Goal: Information Seeking & Learning: Learn about a topic

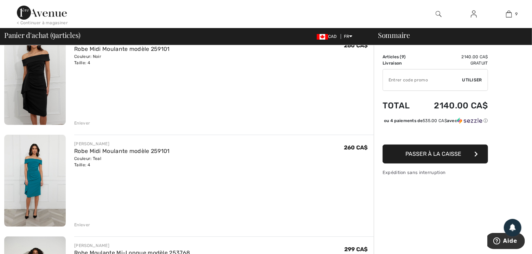
scroll to position [35, 0]
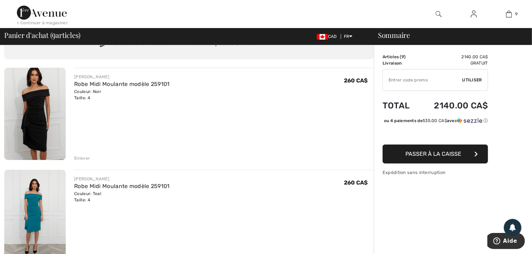
click at [32, 118] on img at bounding box center [34, 114] width 61 height 92
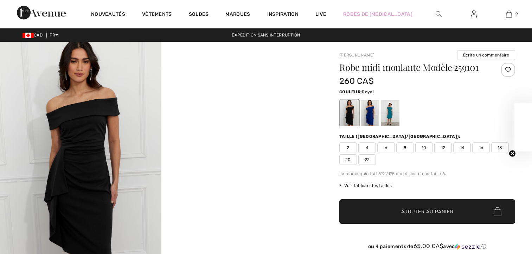
drag, startPoint x: 0, startPoint y: 0, endPoint x: 370, endPoint y: 116, distance: 387.2
click at [370, 116] on div at bounding box center [369, 113] width 18 height 26
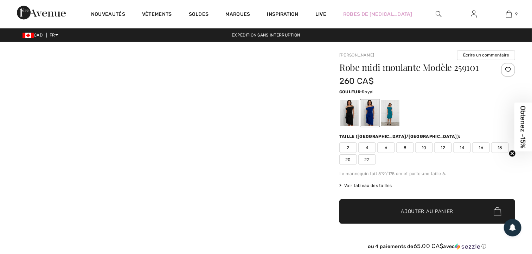
checkbox input "true"
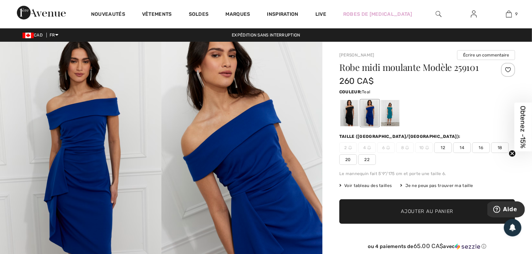
click at [392, 115] on div at bounding box center [390, 113] width 18 height 26
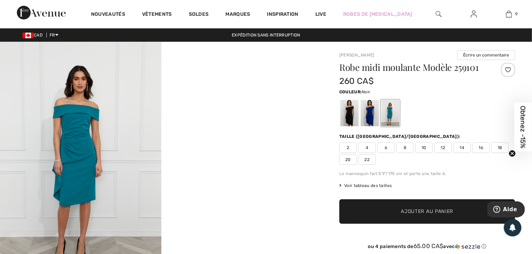
click at [351, 111] on div at bounding box center [349, 113] width 18 height 26
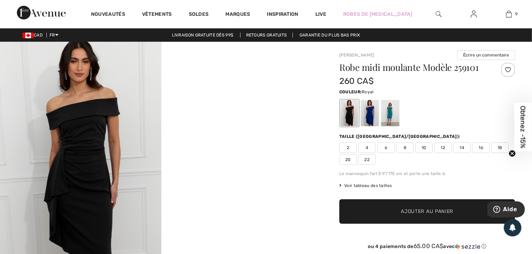
click at [365, 112] on div at bounding box center [369, 113] width 18 height 26
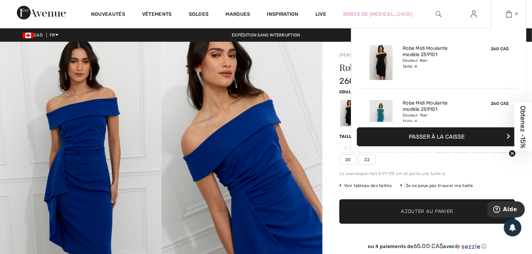
click at [510, 15] on img at bounding box center [509, 14] width 6 height 8
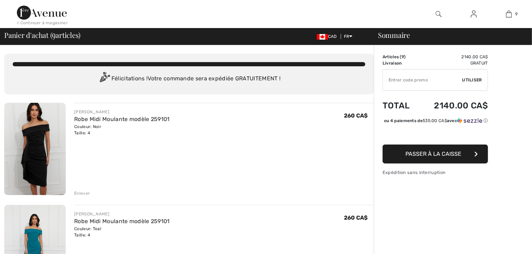
checkbox input "true"
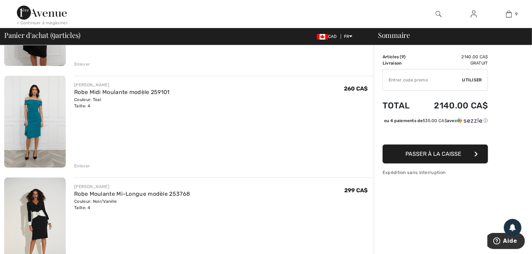
scroll to position [141, 0]
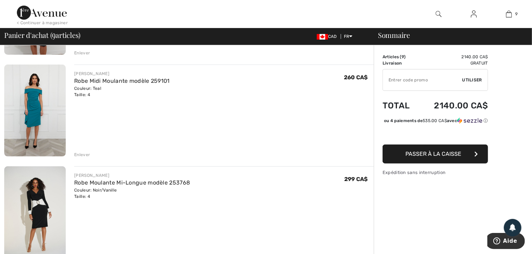
click at [43, 219] on img at bounding box center [34, 213] width 61 height 92
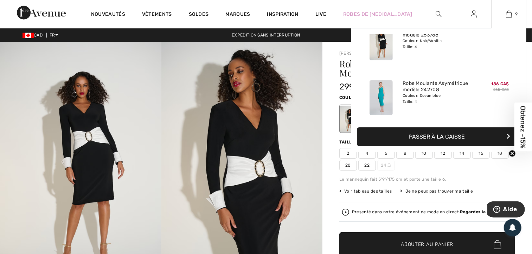
scroll to position [141, 0]
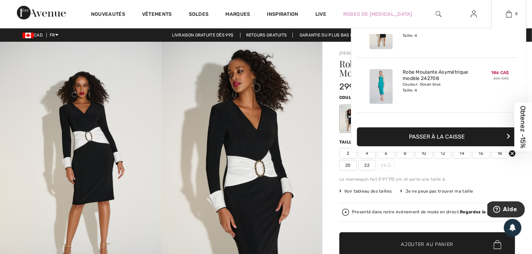
click at [464, 86] on div "Couleur: Ocean blue Taille: 4" at bounding box center [436, 87] width 69 height 11
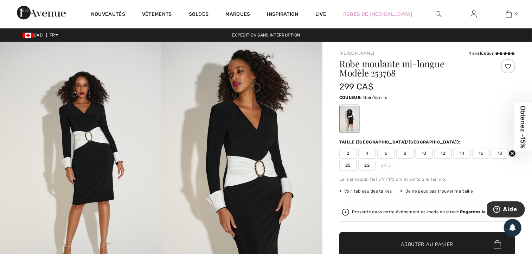
click at [390, 1] on div "Nouveautés Vêtements Soldes Marques Inspiration Live Robes de bal 9 Ajouté au p…" at bounding box center [266, 14] width 532 height 28
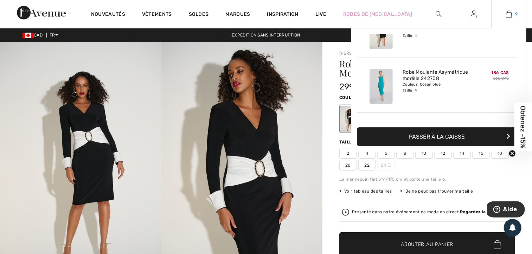
click at [506, 15] on img at bounding box center [509, 14] width 6 height 8
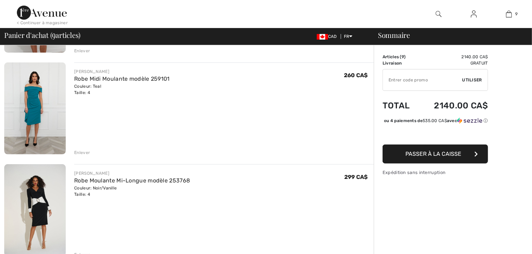
scroll to position [211, 0]
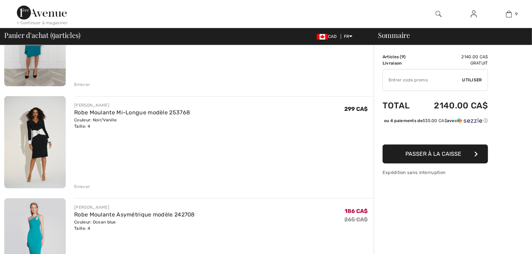
checkbox input "true"
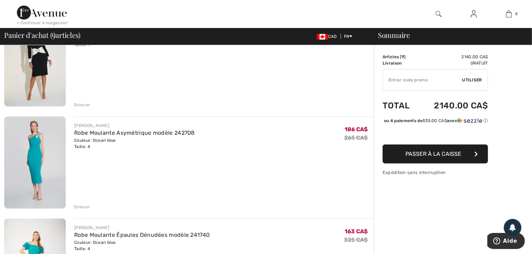
scroll to position [316, 0]
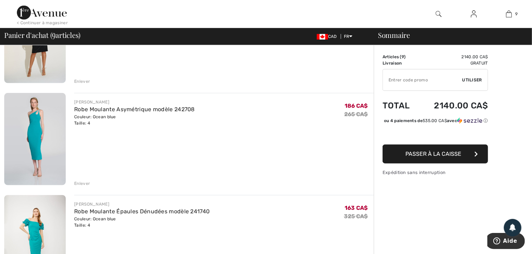
click at [81, 182] on div "Enlever" at bounding box center [82, 184] width 16 height 6
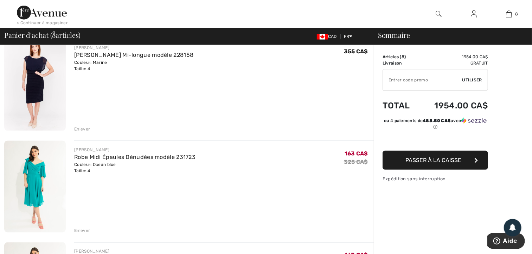
scroll to position [597, 0]
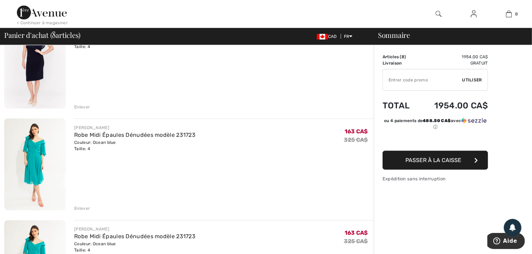
click at [83, 211] on div "Enlever" at bounding box center [82, 209] width 16 height 6
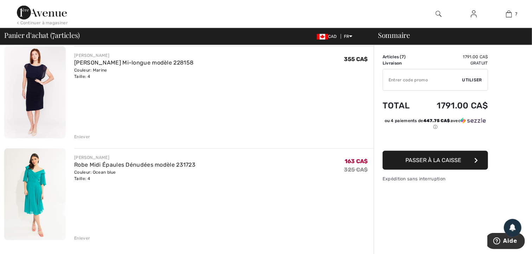
scroll to position [632, 0]
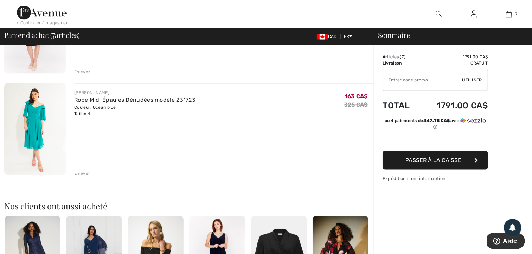
click at [88, 174] on div "Enlever" at bounding box center [82, 174] width 16 height 6
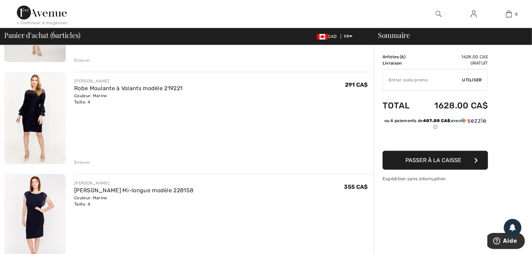
scroll to position [422, 0]
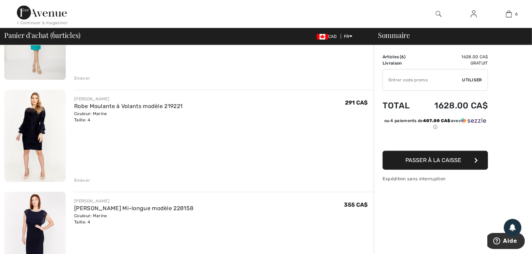
click at [38, 217] on img at bounding box center [34, 238] width 61 height 92
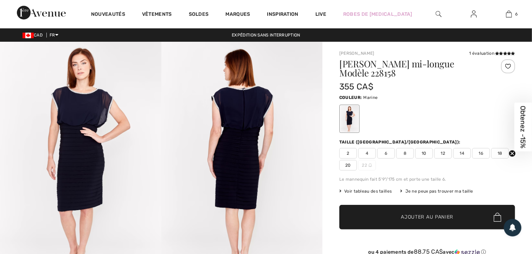
checkbox input "true"
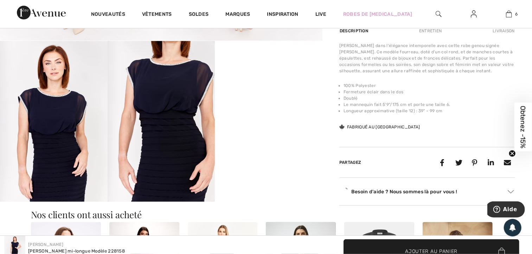
scroll to position [246, 0]
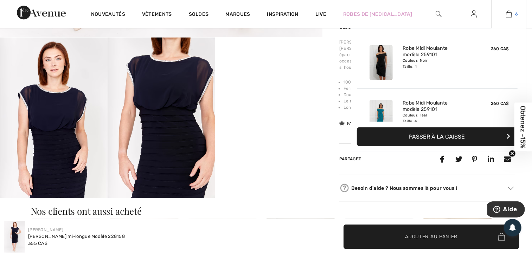
click at [507, 14] on img at bounding box center [509, 14] width 6 height 8
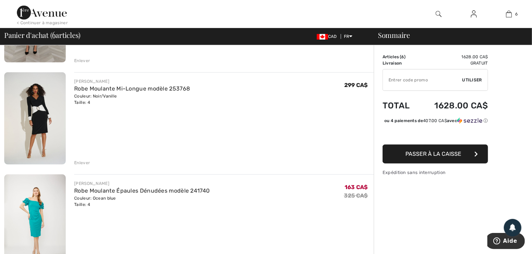
scroll to position [246, 0]
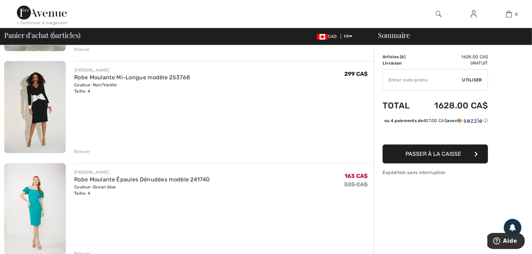
click at [37, 209] on img at bounding box center [34, 209] width 61 height 92
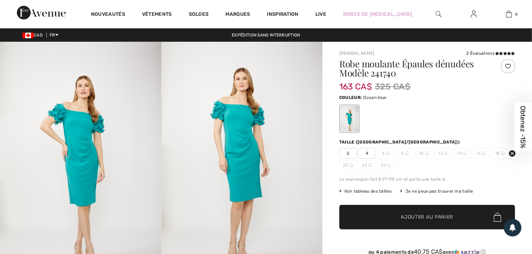
checkbox input "true"
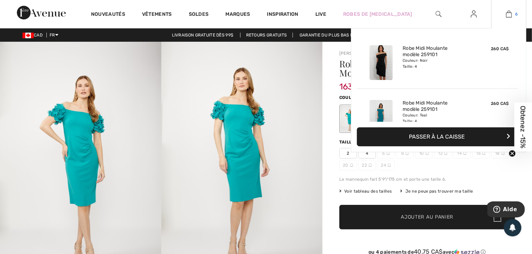
click at [508, 13] on img at bounding box center [509, 14] width 6 height 8
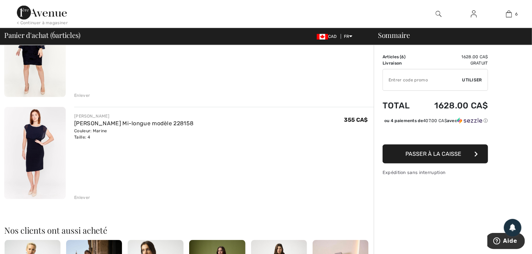
scroll to position [527, 0]
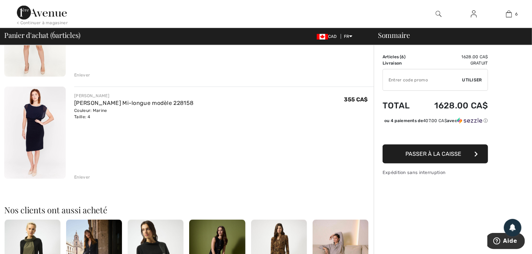
click at [82, 177] on div "Enlever" at bounding box center [82, 177] width 16 height 6
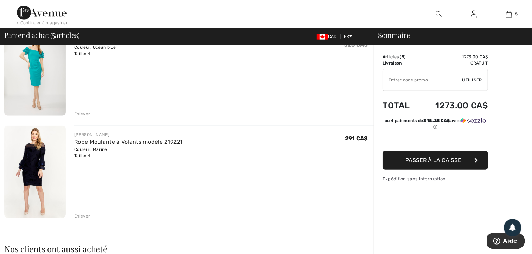
scroll to position [386, 0]
click at [39, 168] on img at bounding box center [34, 171] width 61 height 92
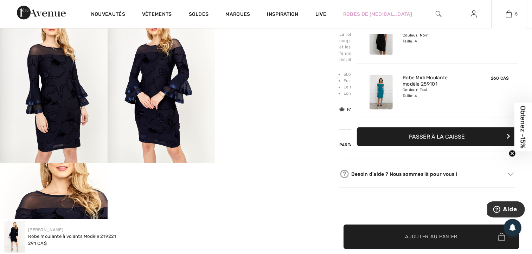
scroll to position [10, 0]
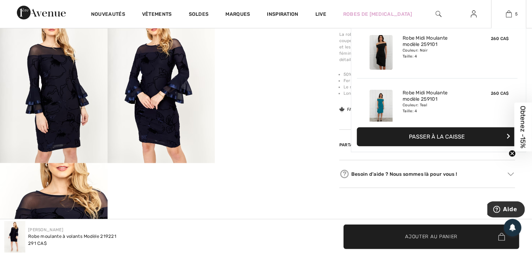
click at [378, 57] on img at bounding box center [380, 52] width 23 height 35
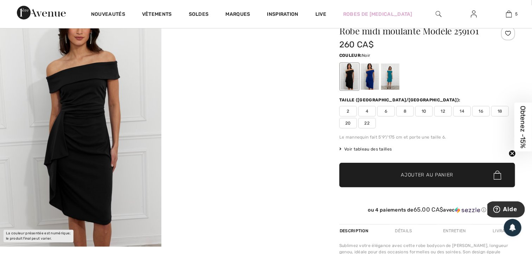
scroll to position [35, 0]
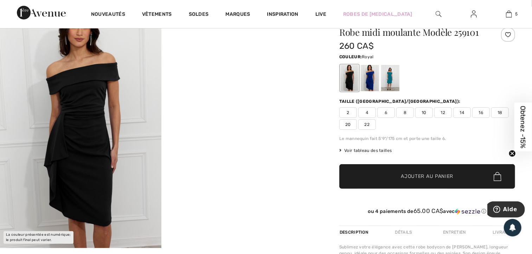
click at [366, 82] on div at bounding box center [369, 78] width 18 height 26
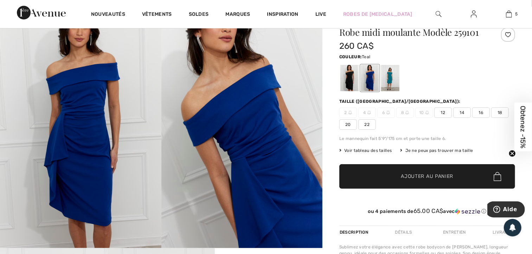
click at [390, 84] on div at bounding box center [390, 78] width 18 height 26
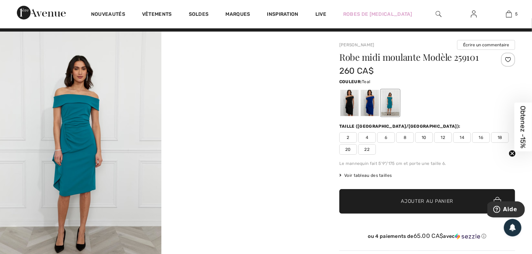
scroll to position [0, 0]
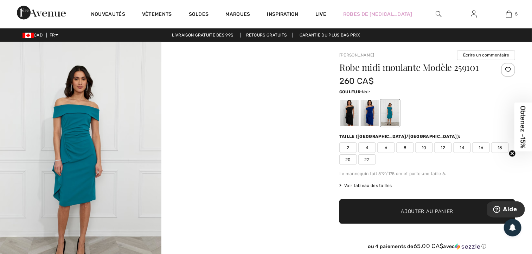
click at [344, 118] on div at bounding box center [349, 113] width 18 height 26
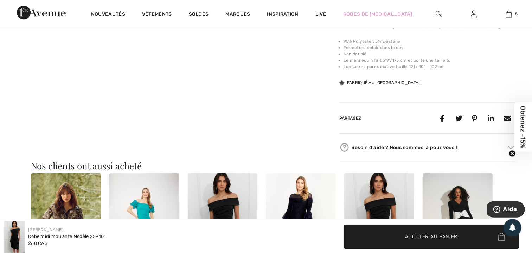
scroll to position [386, 0]
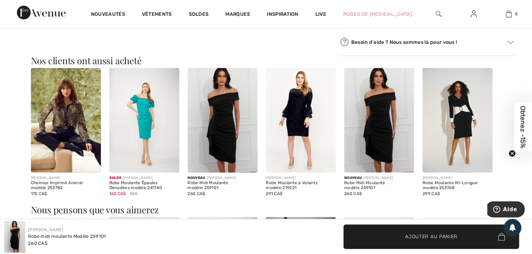
click at [458, 115] on img at bounding box center [457, 120] width 70 height 105
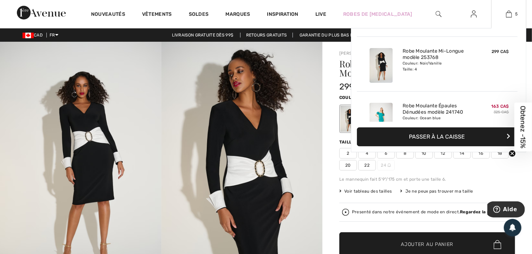
scroll to position [70, 0]
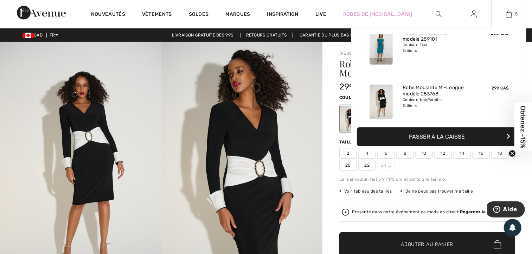
click at [423, 99] on div "Couleur: Noir/Vanille Taille: 4" at bounding box center [436, 102] width 69 height 11
click at [384, 104] on img at bounding box center [380, 102] width 23 height 35
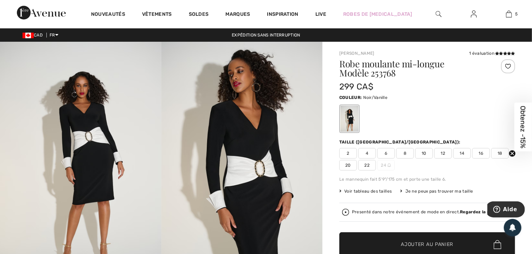
click at [246, 203] on img at bounding box center [241, 163] width 161 height 242
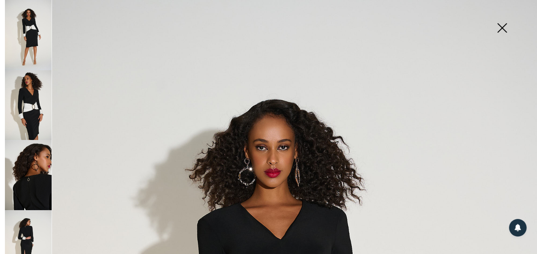
click at [499, 28] on img at bounding box center [501, 29] width 35 height 36
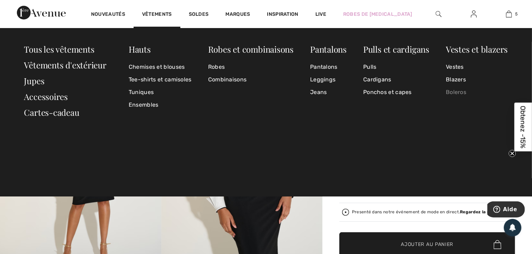
click at [451, 92] on link "Boleros" at bounding box center [476, 92] width 62 height 13
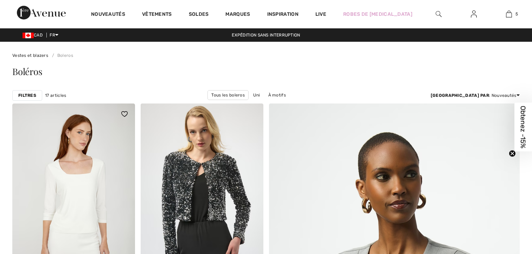
checkbox input "true"
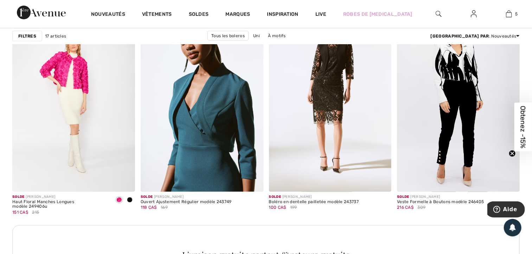
scroll to position [738, 0]
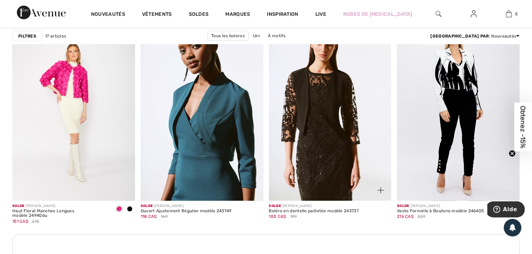
click at [305, 110] on img at bounding box center [330, 109] width 123 height 184
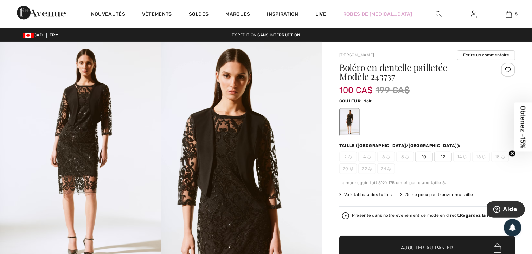
click at [372, 195] on span "Voir tableau des tailles" at bounding box center [365, 195] width 53 height 6
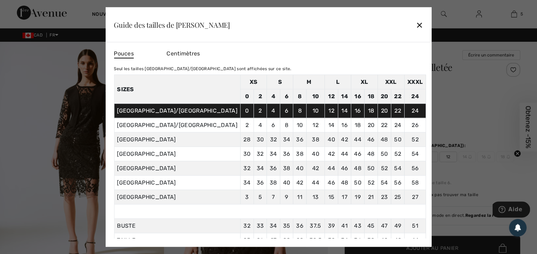
click at [416, 24] on div "✕" at bounding box center [419, 24] width 7 height 15
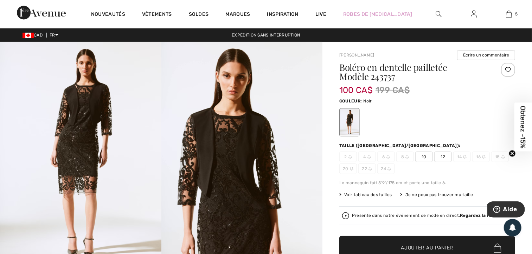
click at [220, 139] on img at bounding box center [241, 162] width 161 height 241
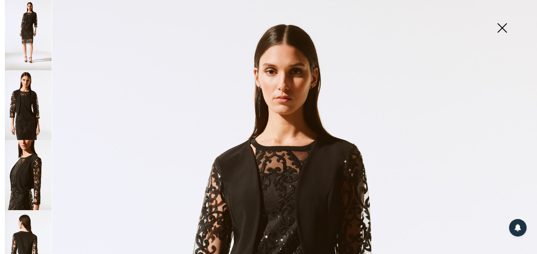
click at [26, 234] on img at bounding box center [28, 245] width 47 height 70
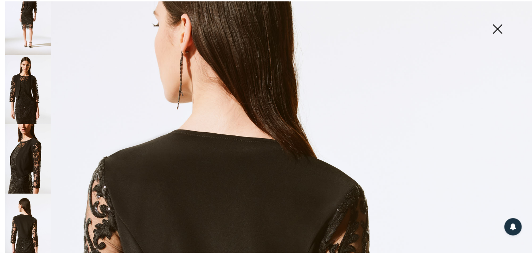
scroll to position [105, 0]
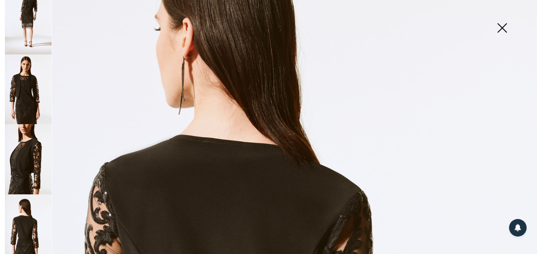
click at [19, 89] on img at bounding box center [28, 89] width 47 height 70
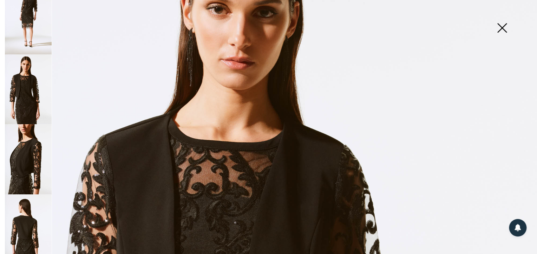
click at [505, 26] on img at bounding box center [501, 29] width 35 height 36
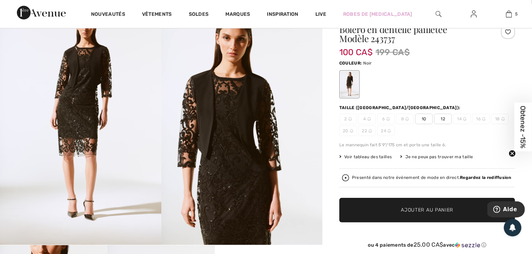
scroll to position [141, 0]
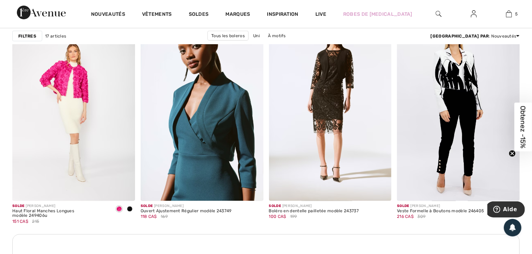
click at [210, 120] on img at bounding box center [202, 109] width 123 height 184
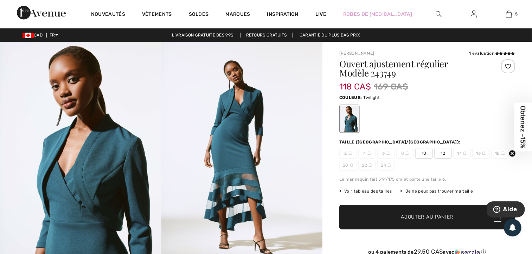
click at [107, 177] on img at bounding box center [80, 162] width 161 height 241
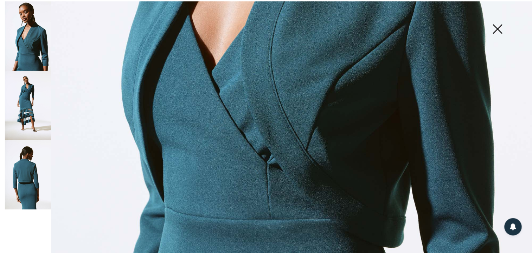
scroll to position [422, 0]
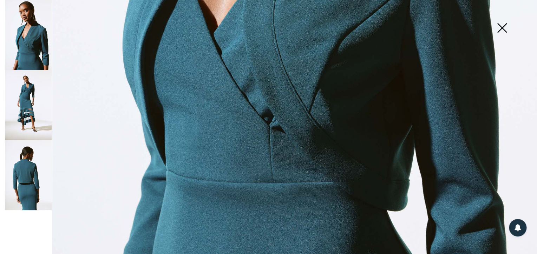
click at [31, 174] on img at bounding box center [28, 175] width 47 height 70
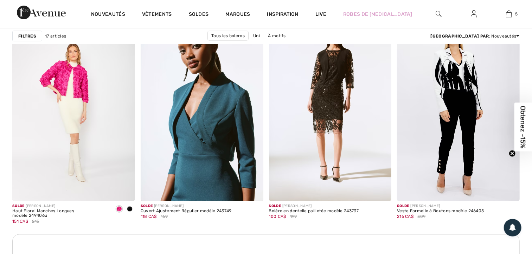
checkbox input "true"
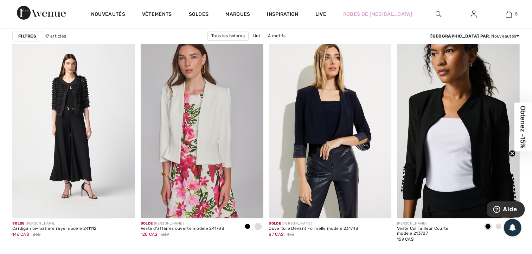
scroll to position [1019, 0]
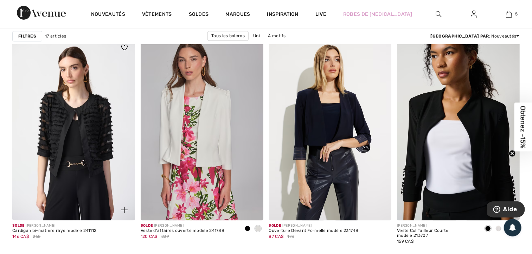
click at [99, 124] on img at bounding box center [73, 129] width 123 height 184
drag, startPoint x: 99, startPoint y: 124, endPoint x: 78, endPoint y: 155, distance: 38.0
click at [90, 153] on img at bounding box center [73, 129] width 123 height 184
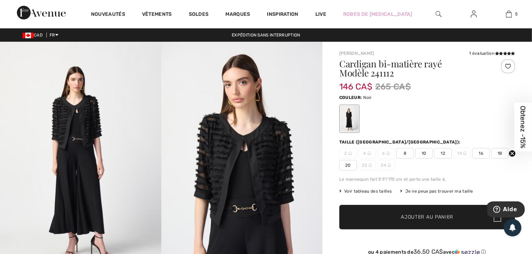
click at [217, 158] on img at bounding box center [241, 162] width 161 height 241
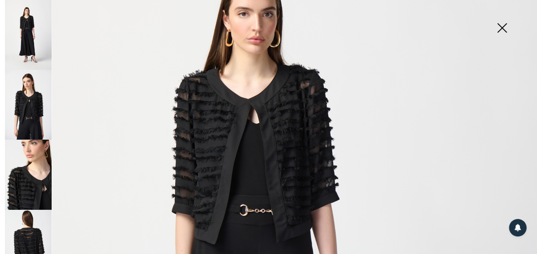
scroll to position [141, 0]
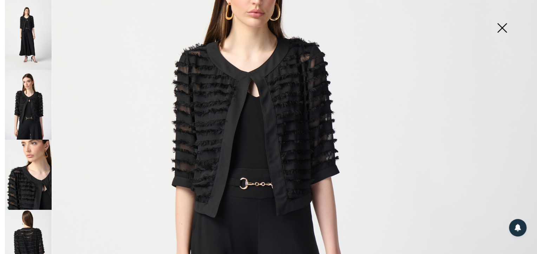
click at [30, 235] on img at bounding box center [28, 245] width 47 height 70
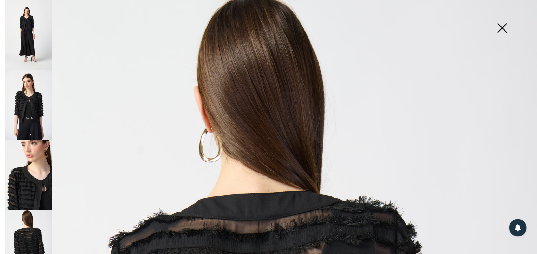
scroll to position [0, 0]
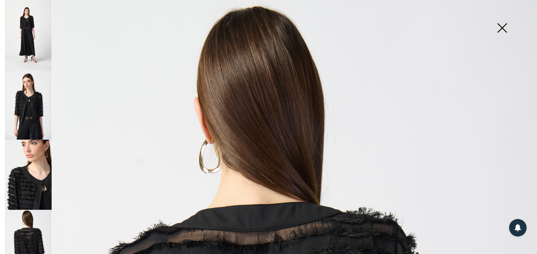
click at [27, 45] on img at bounding box center [28, 35] width 47 height 70
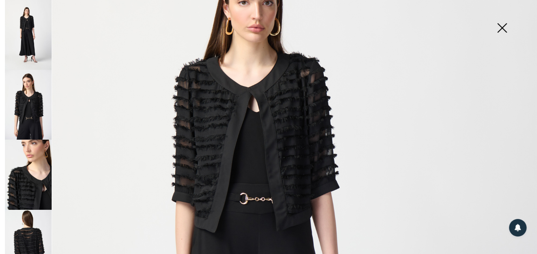
scroll to position [105, 0]
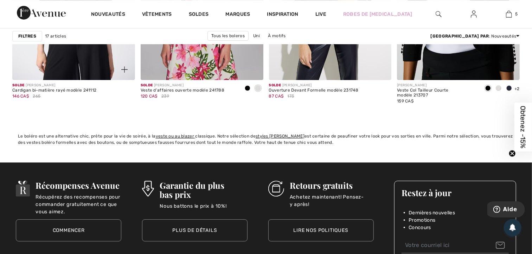
scroll to position [1019, 0]
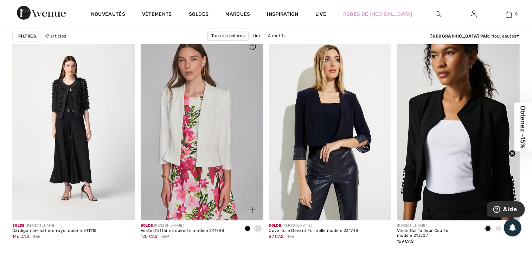
click at [245, 232] on span at bounding box center [248, 229] width 6 height 6
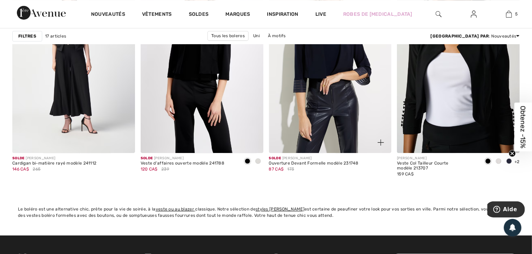
scroll to position [1089, 0]
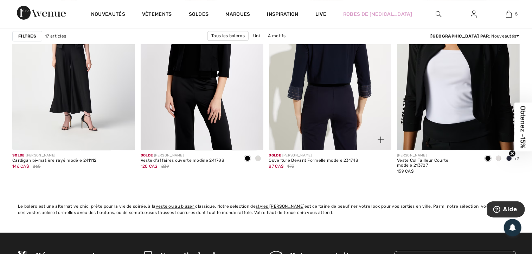
click at [328, 88] on img at bounding box center [330, 59] width 123 height 184
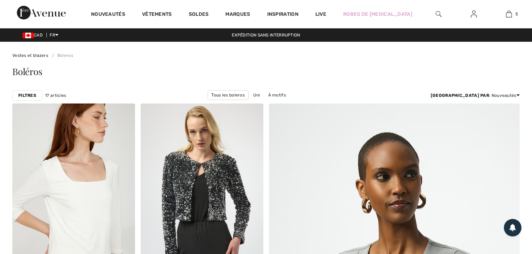
scroll to position [1019, 0]
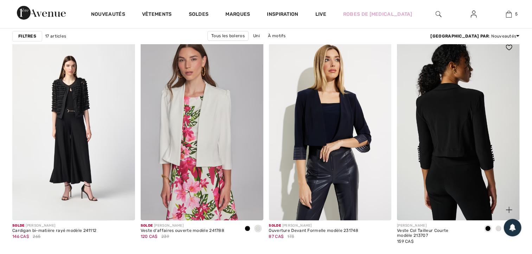
click at [439, 121] on img at bounding box center [458, 129] width 123 height 184
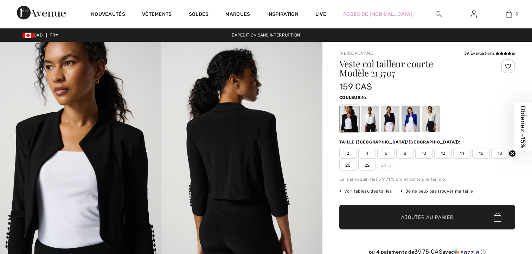
click at [225, 182] on img at bounding box center [241, 163] width 161 height 242
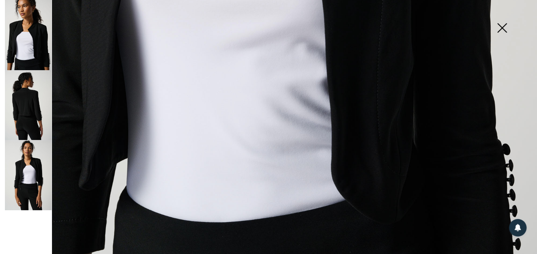
scroll to position [492, 0]
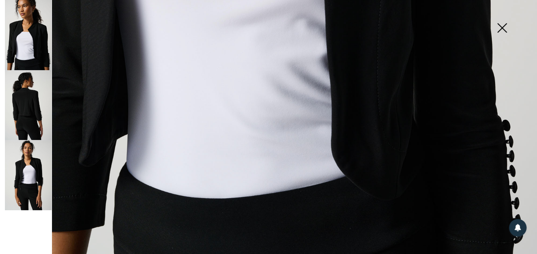
click at [33, 116] on img at bounding box center [28, 105] width 47 height 70
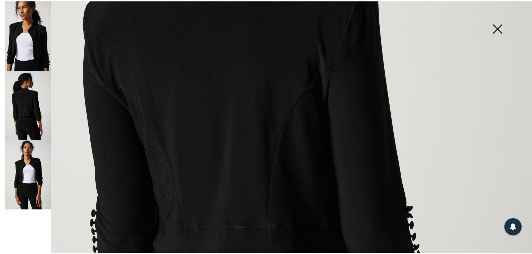
scroll to position [176, 0]
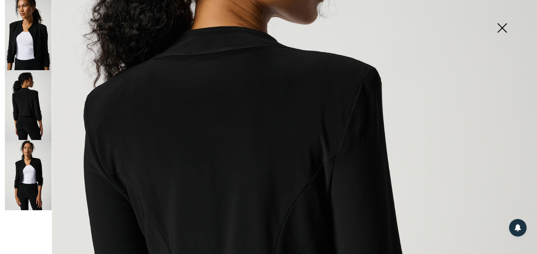
click at [26, 172] on img at bounding box center [28, 175] width 47 height 70
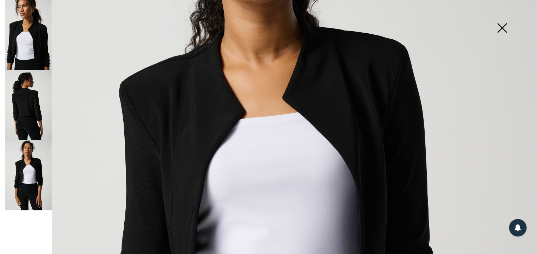
click at [499, 27] on img at bounding box center [501, 29] width 35 height 36
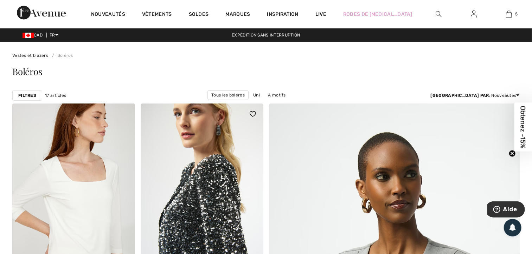
click at [209, 196] on img at bounding box center [202, 196] width 123 height 184
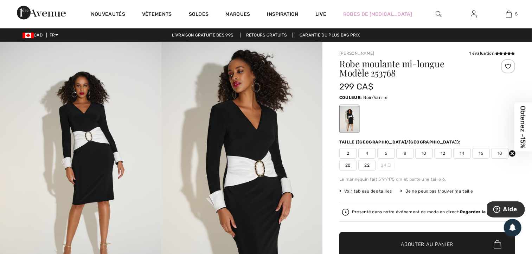
click at [520, 126] on span "Obtenez -15%" at bounding box center [523, 127] width 8 height 43
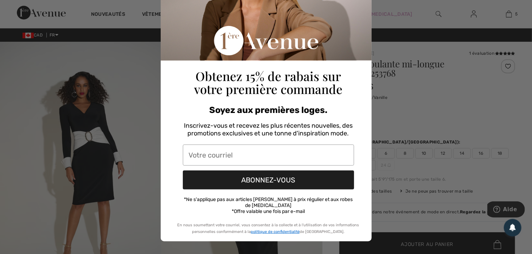
scroll to position [76, 0]
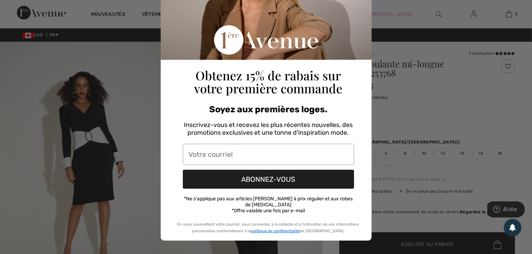
click at [396, 110] on div "Close dialog Obtenez 15% de rabais sur votre première commande Soyez aux premiè…" at bounding box center [266, 127] width 532 height 254
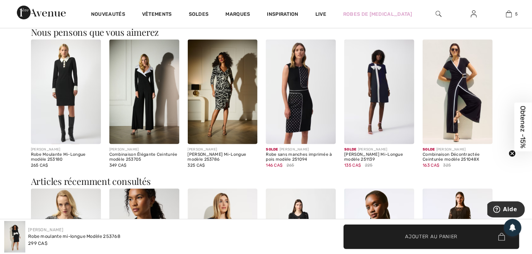
scroll to position [632, 0]
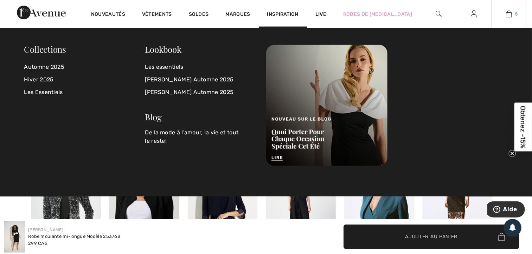
click at [507, 16] on img at bounding box center [509, 14] width 6 height 8
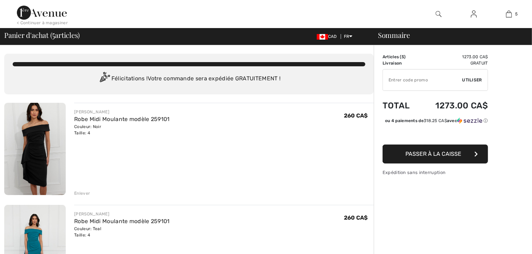
checkbox input "true"
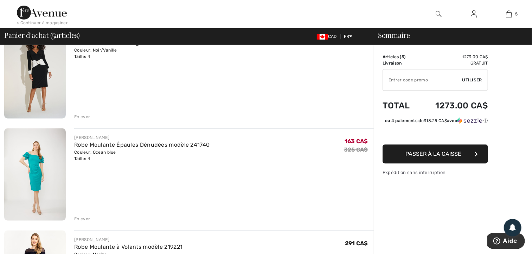
scroll to position [281, 0]
click at [40, 174] on img at bounding box center [34, 174] width 61 height 92
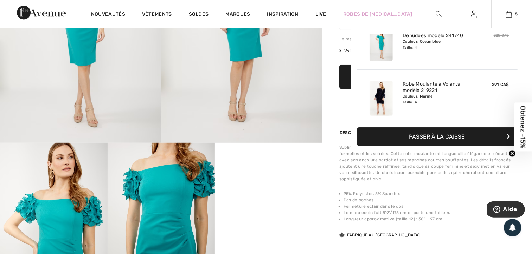
scroll to position [186, 0]
click at [380, 93] on img at bounding box center [380, 96] width 23 height 35
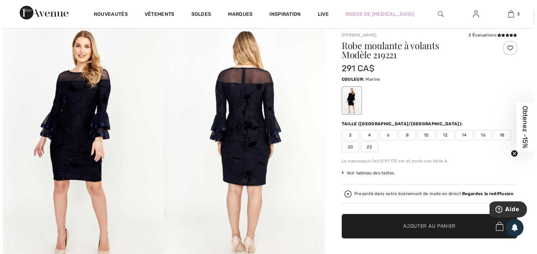
scroll to position [35, 0]
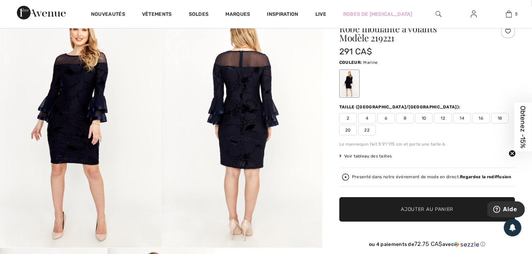
click at [360, 155] on span "Voir tableau des tailles" at bounding box center [365, 156] width 53 height 6
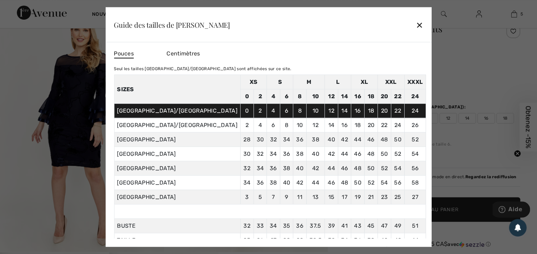
click at [416, 25] on div "✕" at bounding box center [419, 24] width 7 height 15
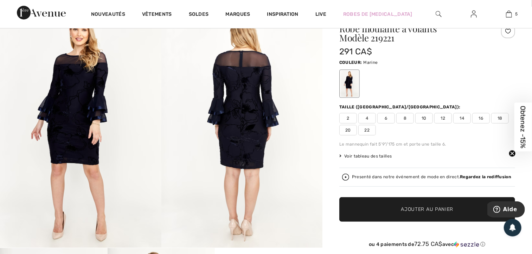
click at [472, 176] on strong "Regardez la rediffusion" at bounding box center [485, 177] width 51 height 5
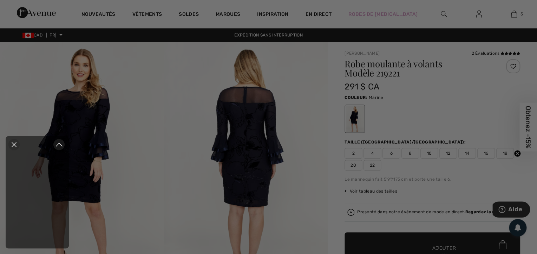
scroll to position [0, 0]
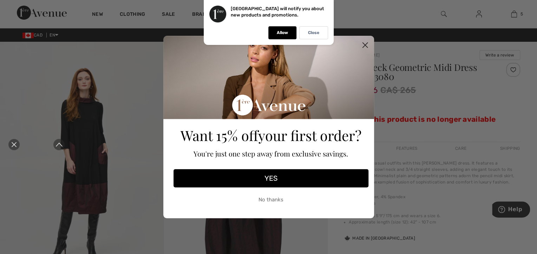
click at [59, 144] on icon "Expand to full player view" at bounding box center [59, 144] width 7 height 7
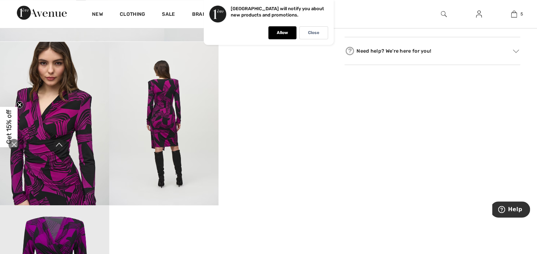
click at [15, 145] on icon "Fermer la curation en direct" at bounding box center [14, 145] width 8 height 8
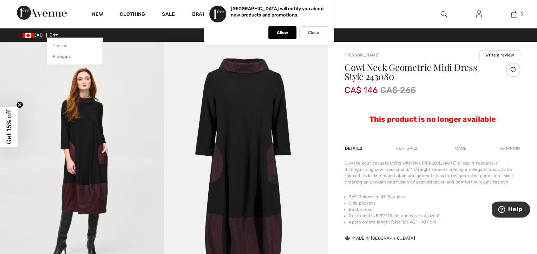
click at [65, 57] on link "Français" at bounding box center [75, 56] width 44 height 11
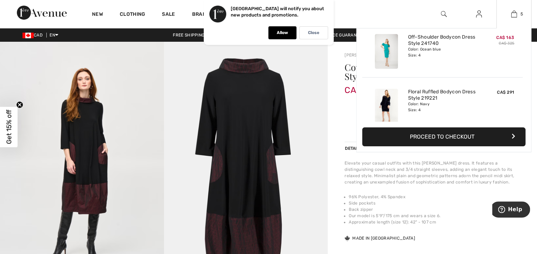
scroll to position [186, 0]
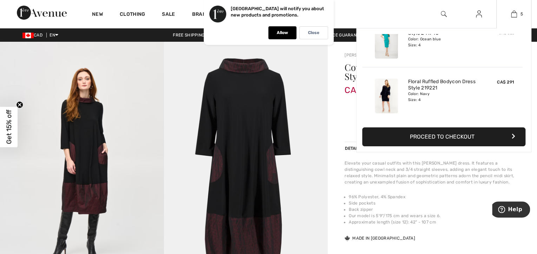
click at [378, 95] on img at bounding box center [386, 96] width 23 height 35
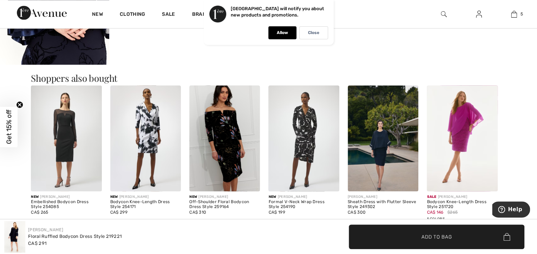
scroll to position [562, 0]
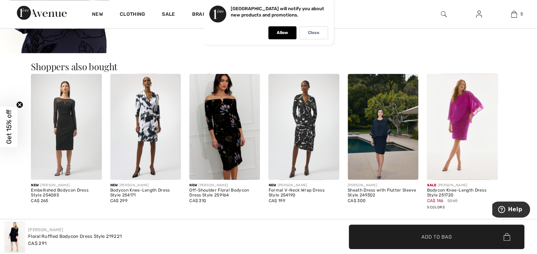
click at [232, 126] on img at bounding box center [224, 127] width 71 height 106
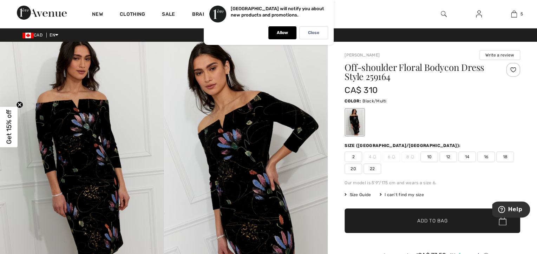
click at [182, 221] on img at bounding box center [246, 165] width 164 height 246
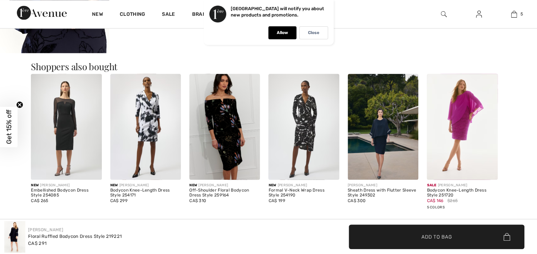
checkbox input "true"
